Goal: Task Accomplishment & Management: Manage account settings

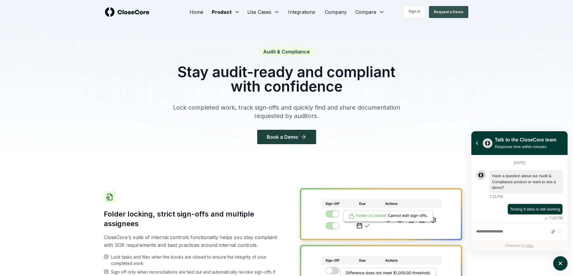
scroll to position [78, 0]
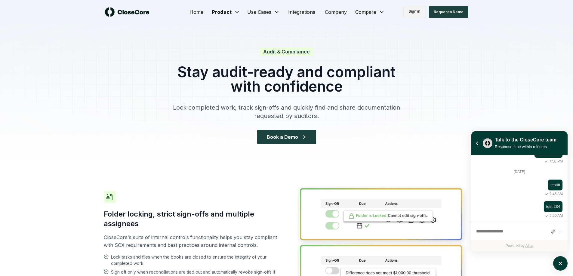
click at [417, 12] on link "Sign in" at bounding box center [414, 12] width 22 height 12
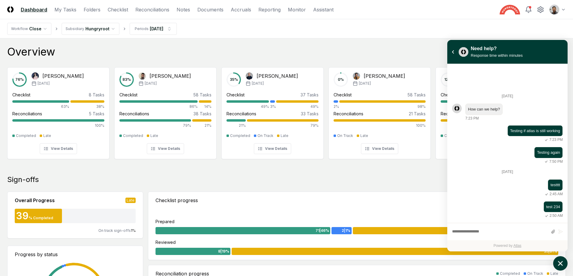
click at [561, 263] on icon "atlas-launcher" at bounding box center [560, 263] width 9 height 9
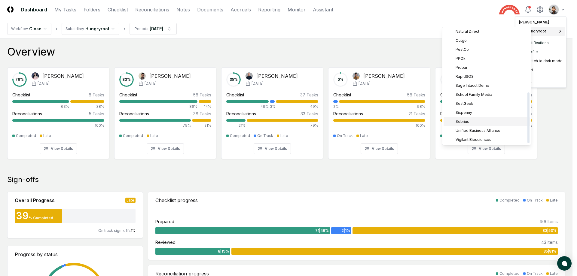
scroll to position [146, 0]
click at [482, 97] on div "School Family Media" at bounding box center [487, 94] width 86 height 9
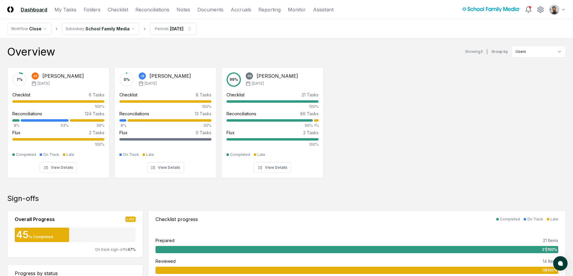
click at [568, 9] on header "CloseCore Dashboard My Tasks Folders Checklist Reconciliations Notes Documents …" at bounding box center [286, 9] width 573 height 19
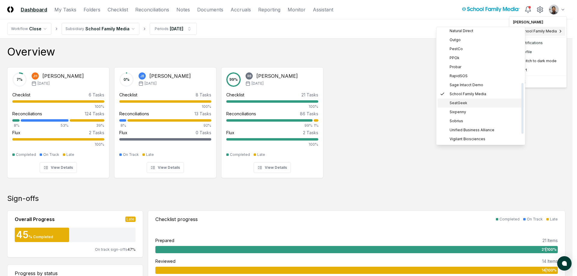
scroll to position [31, 0]
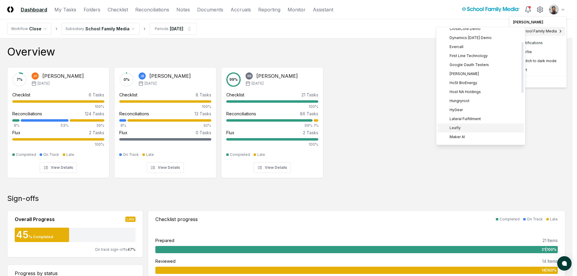
click at [471, 127] on div "Leafly" at bounding box center [481, 128] width 86 height 9
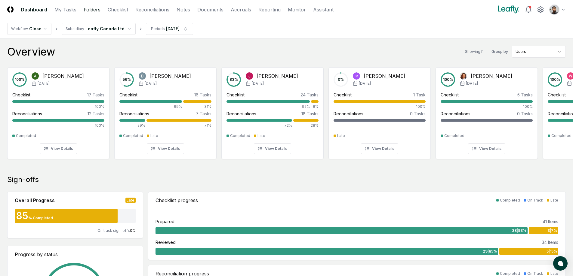
click at [96, 10] on link "Folders" at bounding box center [92, 9] width 17 height 7
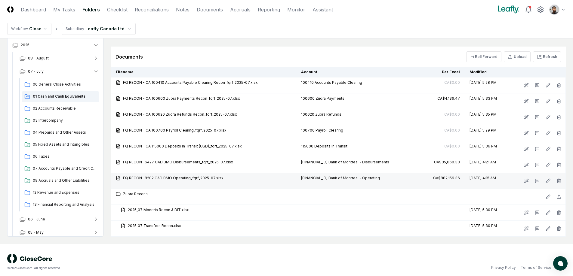
scroll to position [388, 0]
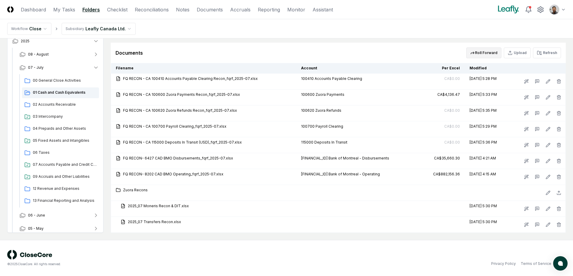
click at [490, 54] on button "Roll Forward" at bounding box center [483, 53] width 35 height 11
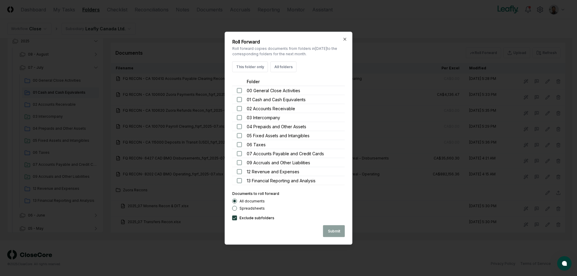
click at [391, 154] on div at bounding box center [288, 138] width 577 height 276
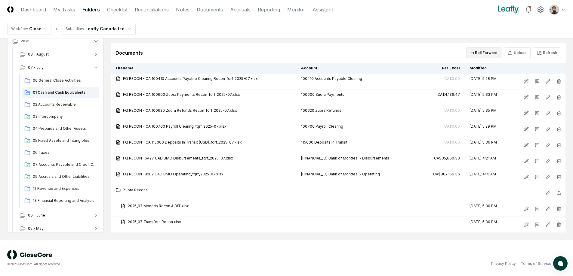
click at [482, 53] on button "Roll Forward" at bounding box center [483, 53] width 35 height 11
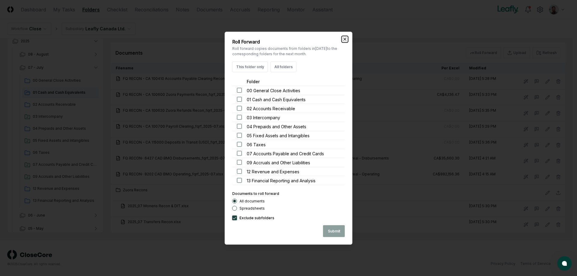
click at [346, 39] on icon "button" at bounding box center [345, 39] width 5 height 5
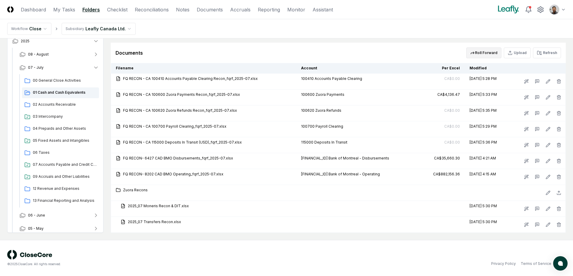
click at [485, 54] on button "Roll Forward" at bounding box center [483, 53] width 35 height 11
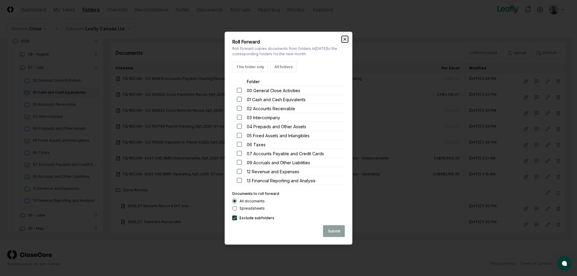
click at [346, 41] on icon "button" at bounding box center [345, 39] width 5 height 5
